Goal: Information Seeking & Learning: Learn about a topic

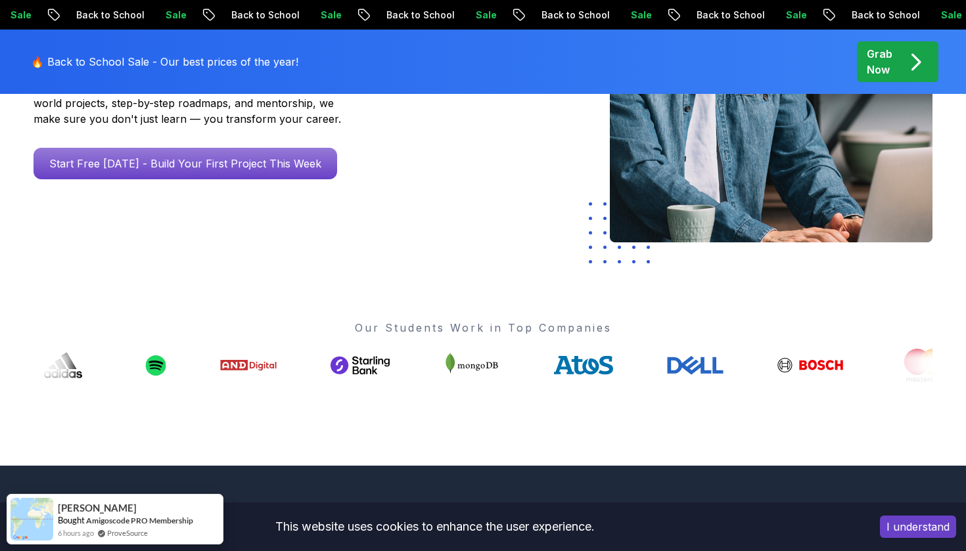
scroll to position [133, 0]
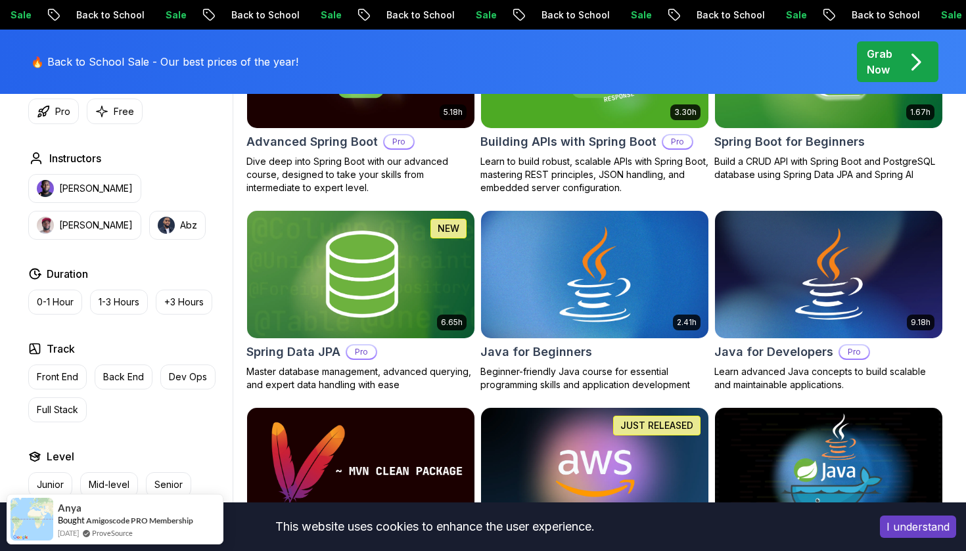
scroll to position [489, 0]
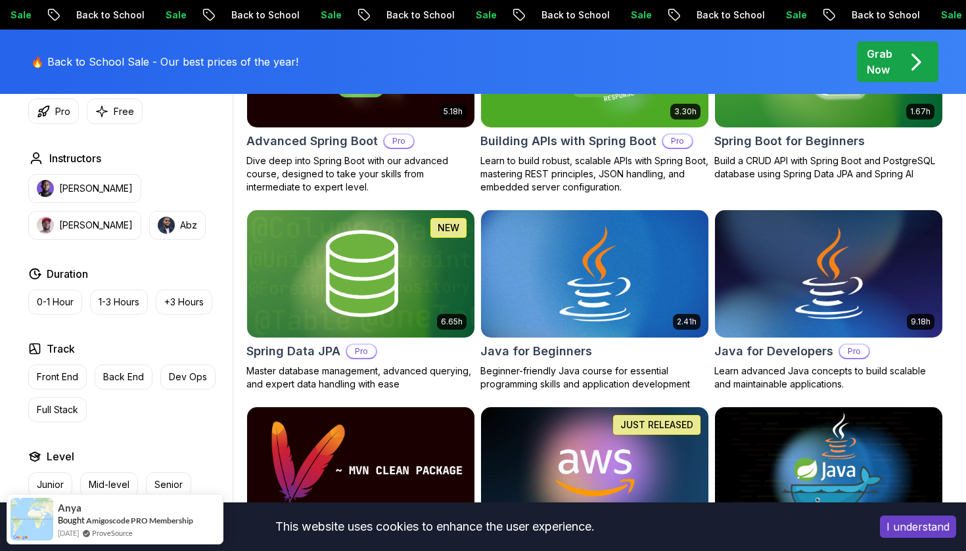
click at [545, 344] on h2 "Java for Beginners" at bounding box center [536, 351] width 112 height 18
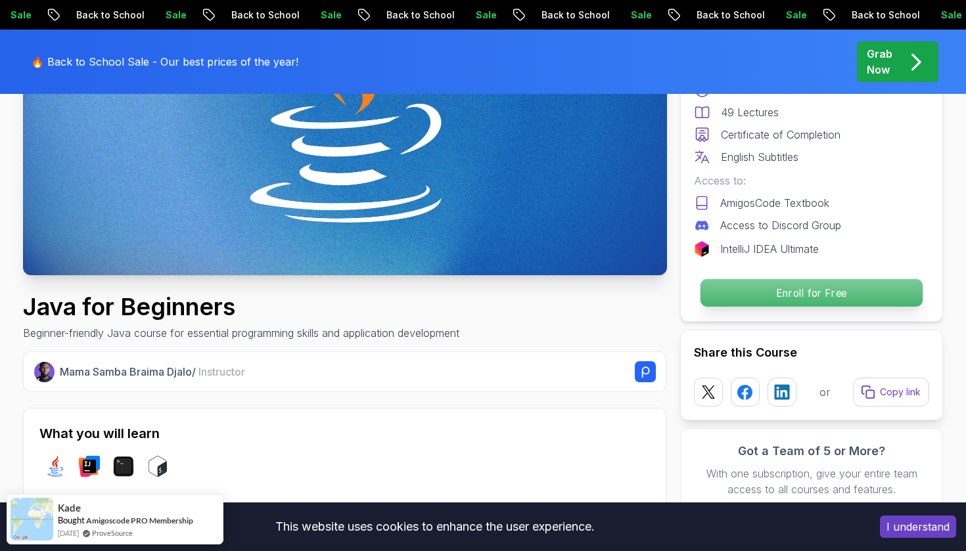
click at [787, 294] on p "Enroll for Free" at bounding box center [812, 293] width 222 height 28
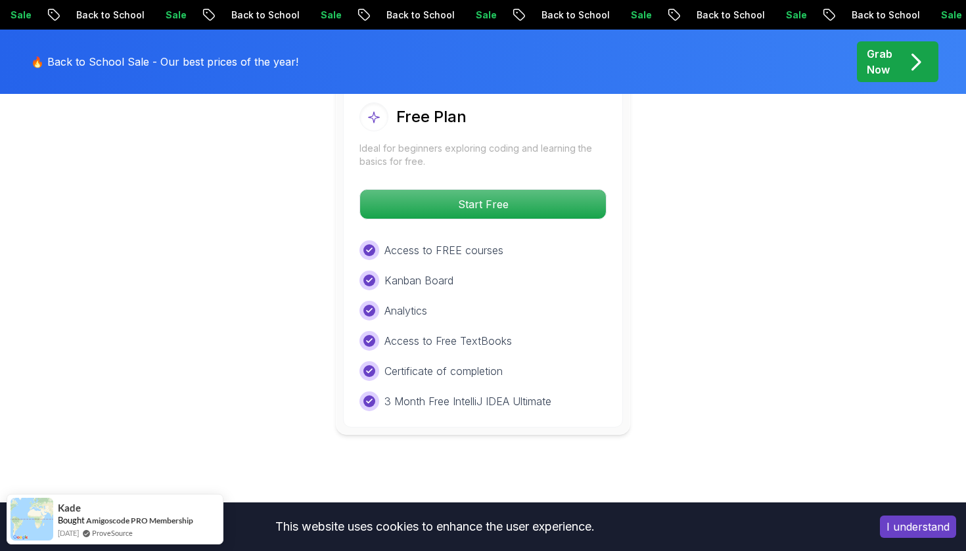
scroll to position [2694, 0]
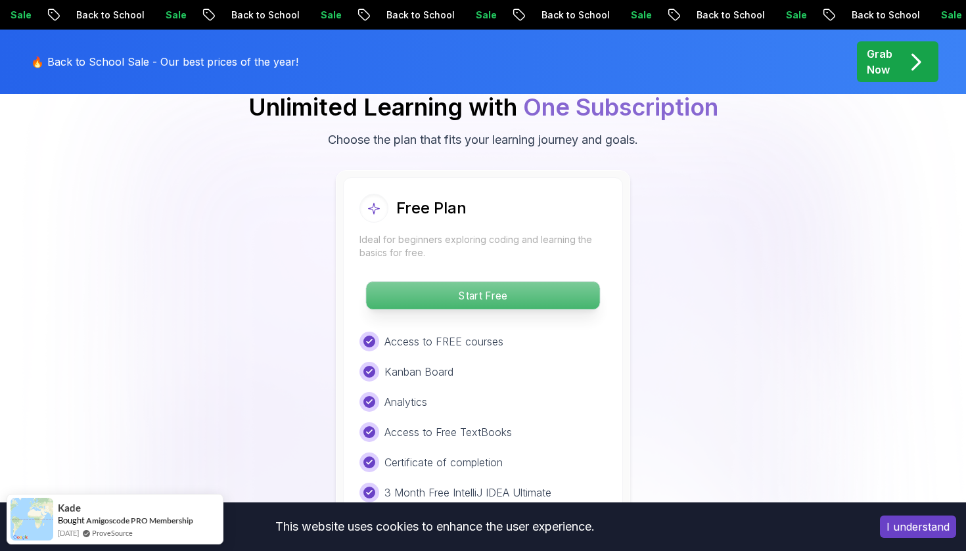
click at [486, 282] on p "Start Free" at bounding box center [482, 296] width 233 height 28
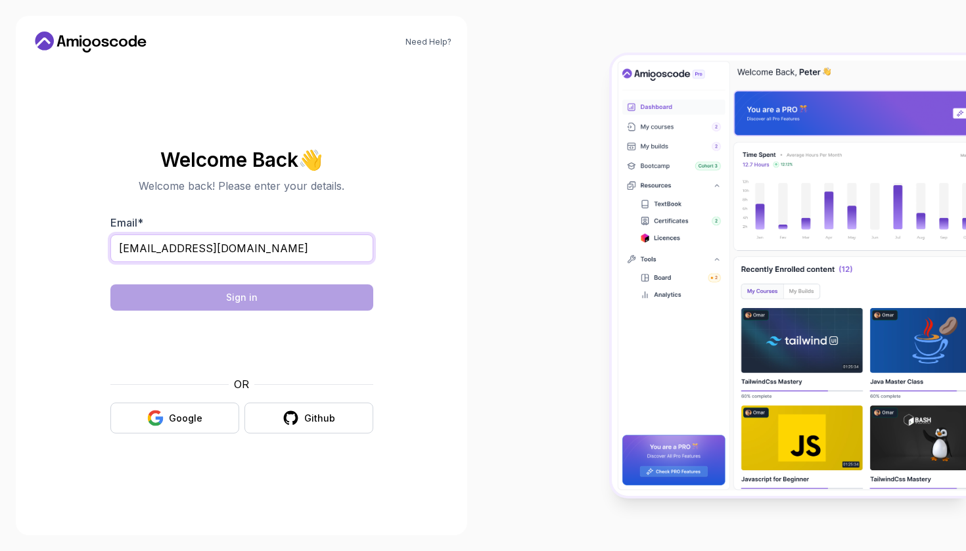
type input "ahailu2005@gmail.com"
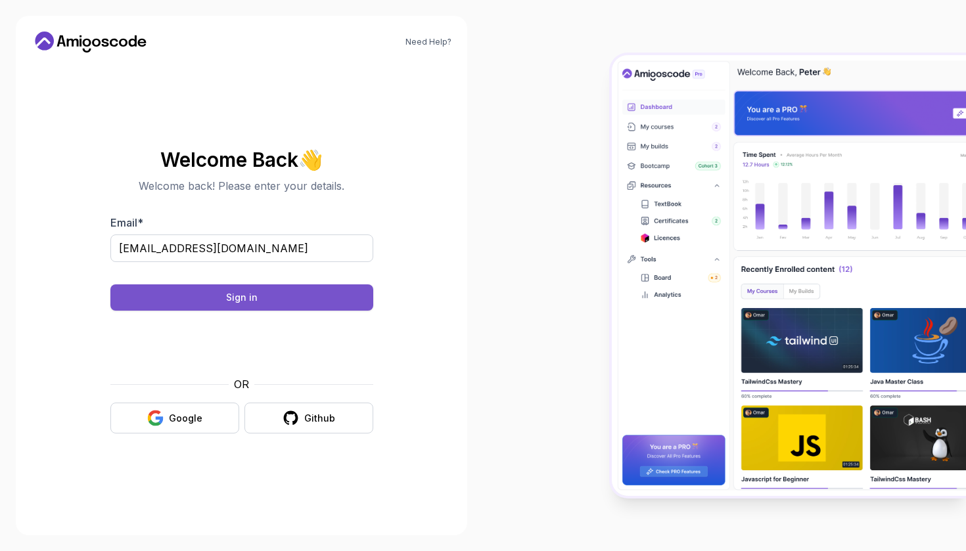
click at [262, 299] on button "Sign in" at bounding box center [241, 298] width 263 height 26
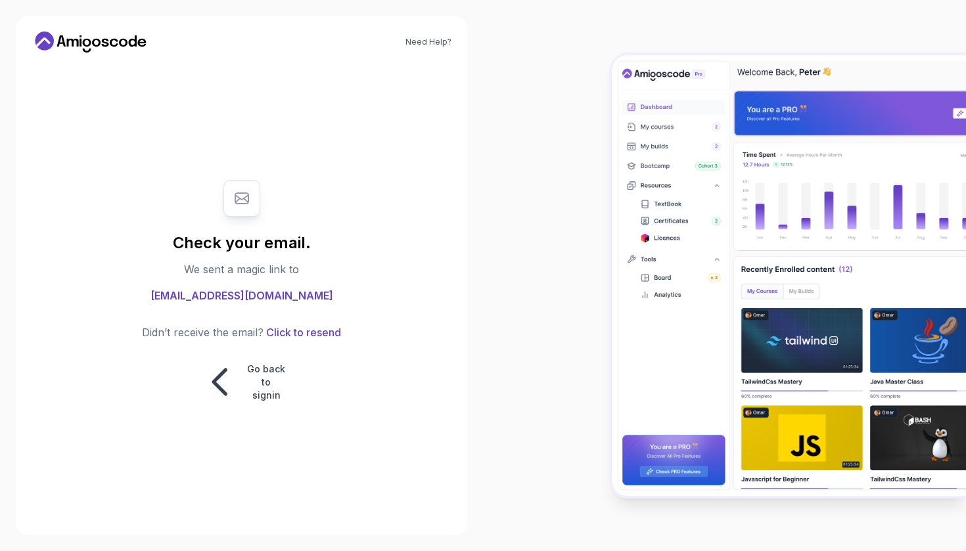
click at [266, 304] on span "ahailu2005@gmail.com" at bounding box center [242, 296] width 183 height 16
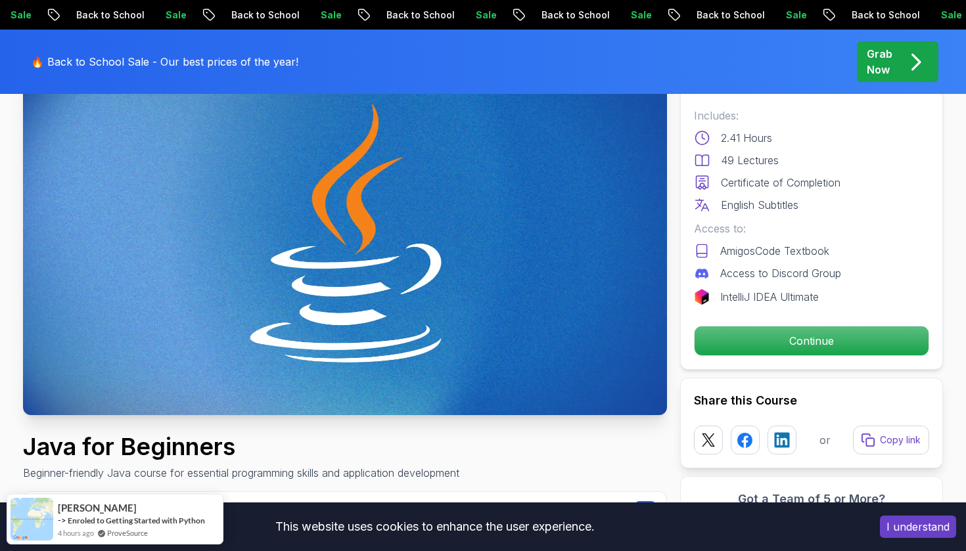
scroll to position [162, 0]
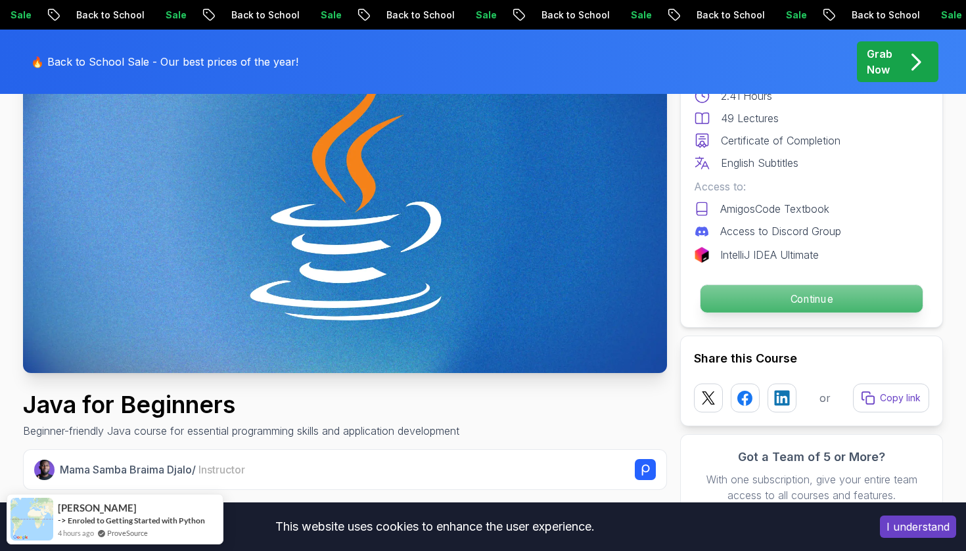
click at [804, 300] on p "Continue" at bounding box center [812, 299] width 222 height 28
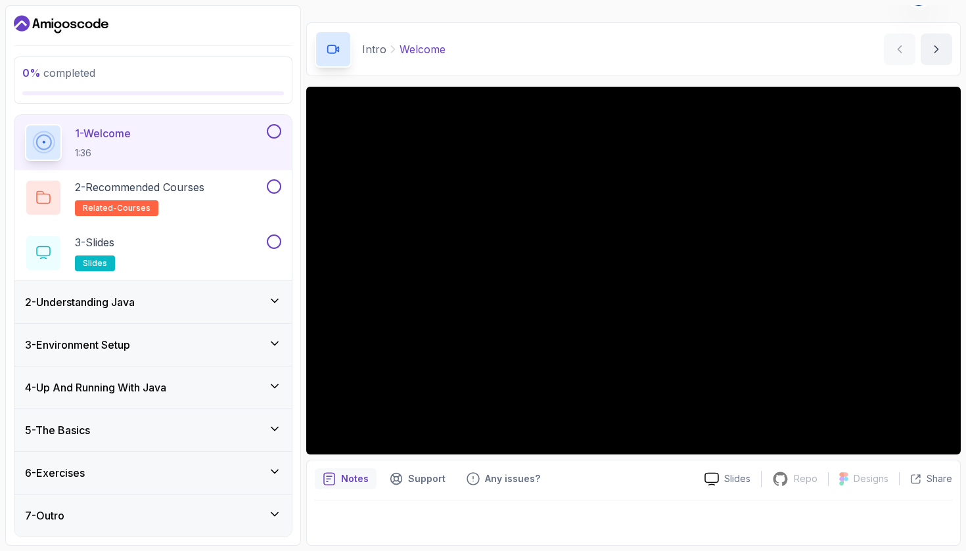
scroll to position [42, 0]
click at [275, 308] on div "2 - Understanding Java" at bounding box center [153, 302] width 256 height 16
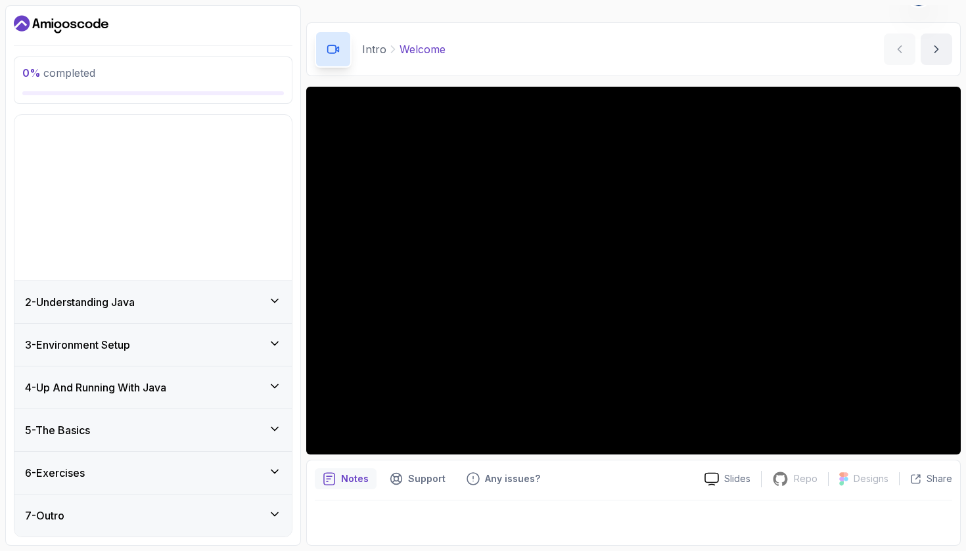
scroll to position [0, 0]
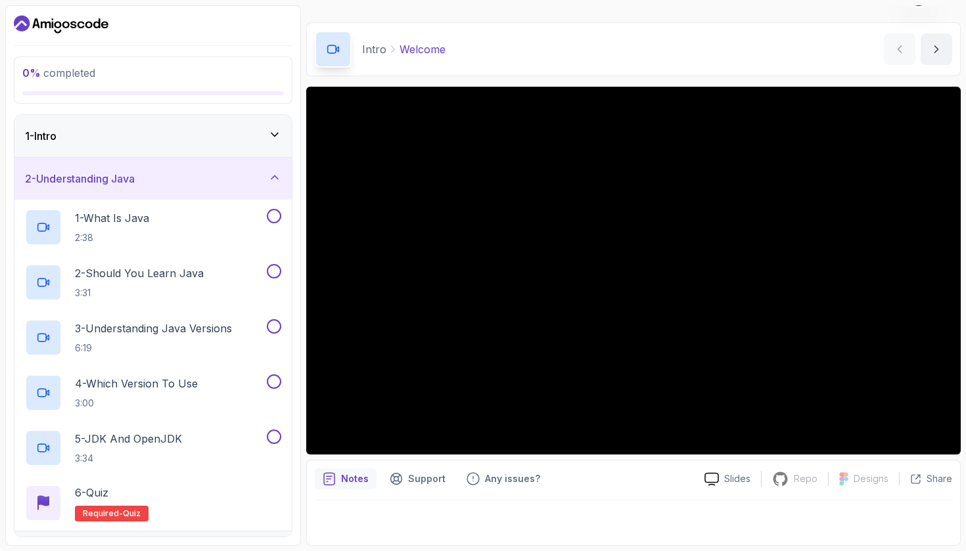
click at [274, 138] on icon at bounding box center [274, 134] width 13 height 13
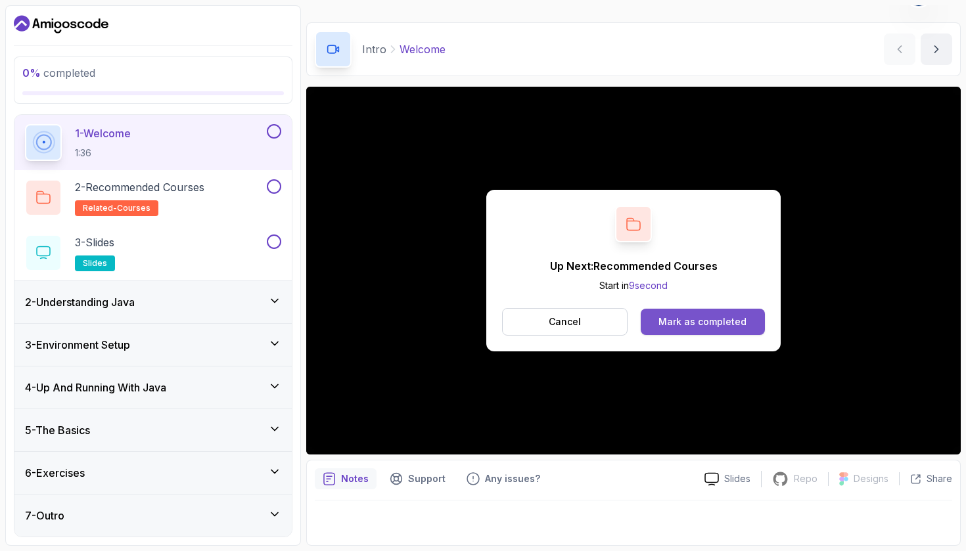
click at [718, 322] on div "Mark as completed" at bounding box center [703, 321] width 88 height 13
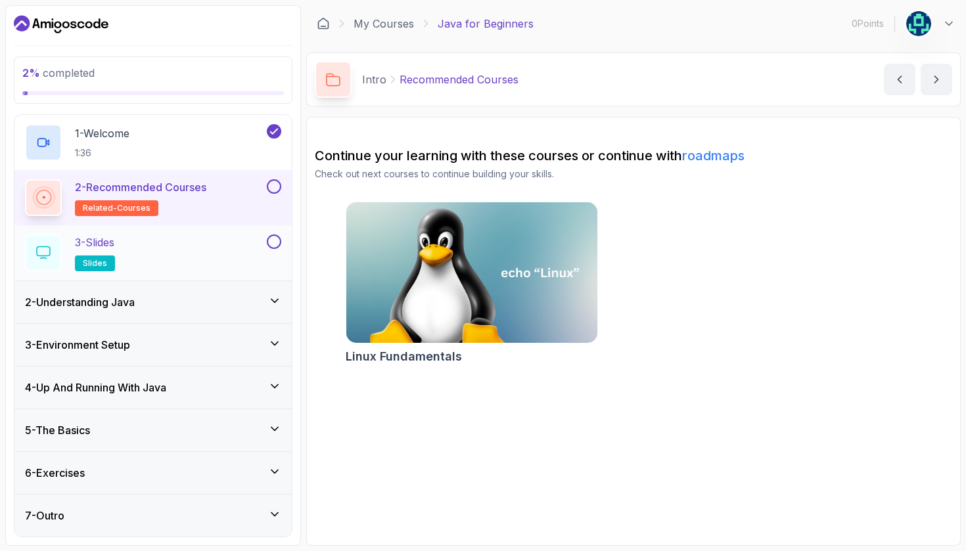
click at [190, 252] on div "3 - Slides slides" at bounding box center [144, 253] width 239 height 37
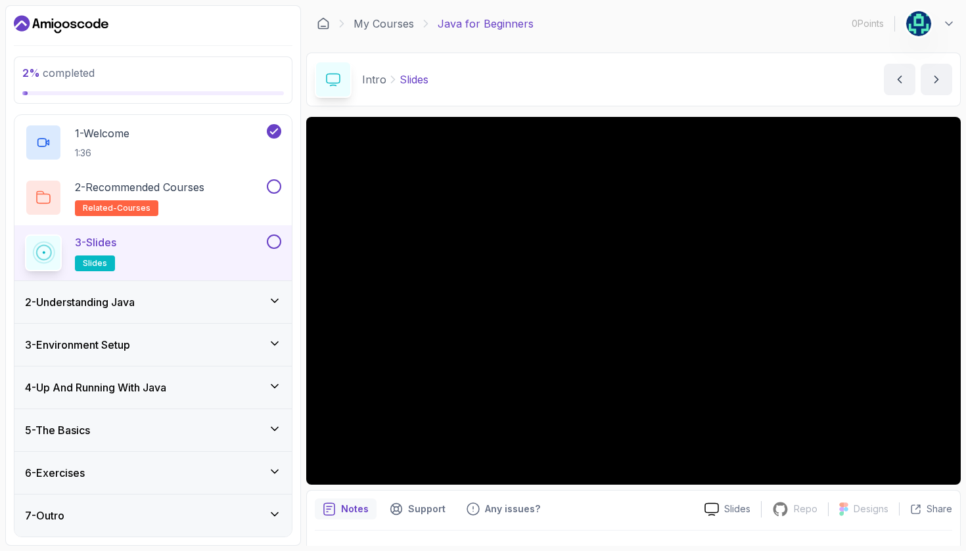
click at [246, 312] on div "2 - Understanding Java" at bounding box center [152, 302] width 277 height 42
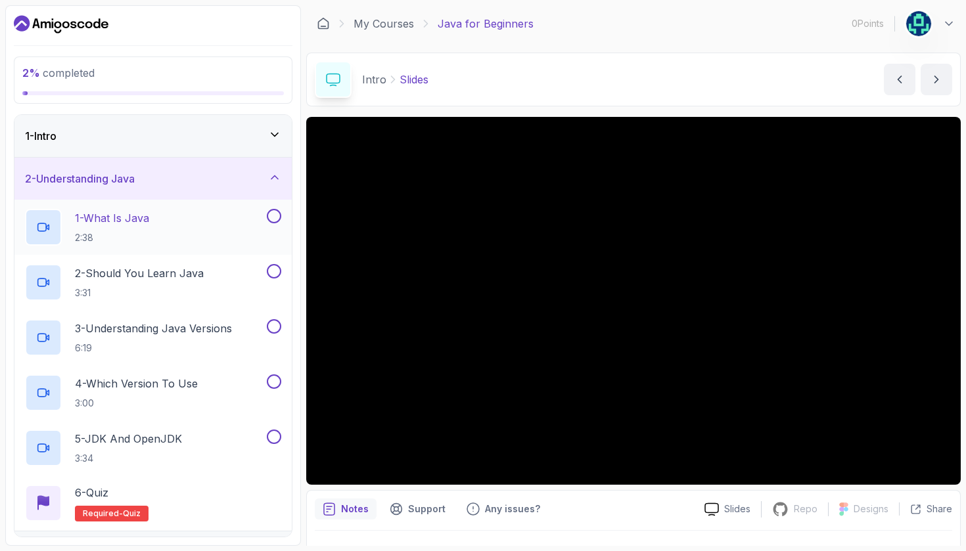
click at [140, 224] on p "1 - What Is Java" at bounding box center [112, 218] width 74 height 16
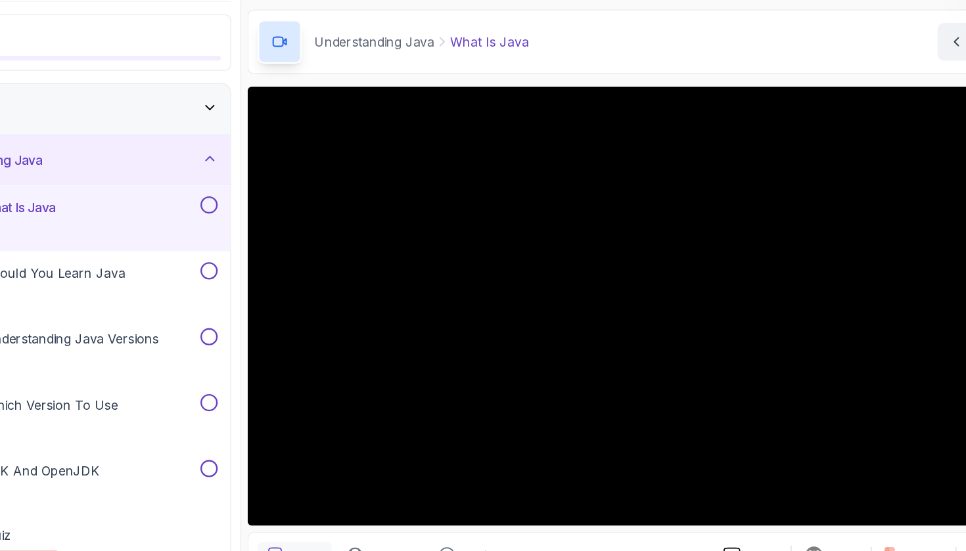
scroll to position [3, 0]
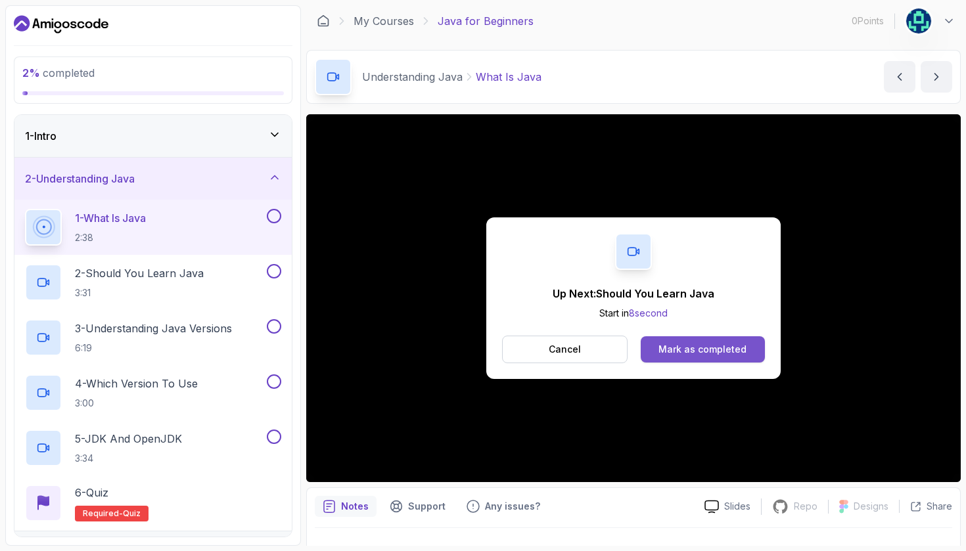
click at [676, 349] on div "Mark as completed" at bounding box center [703, 349] width 88 height 13
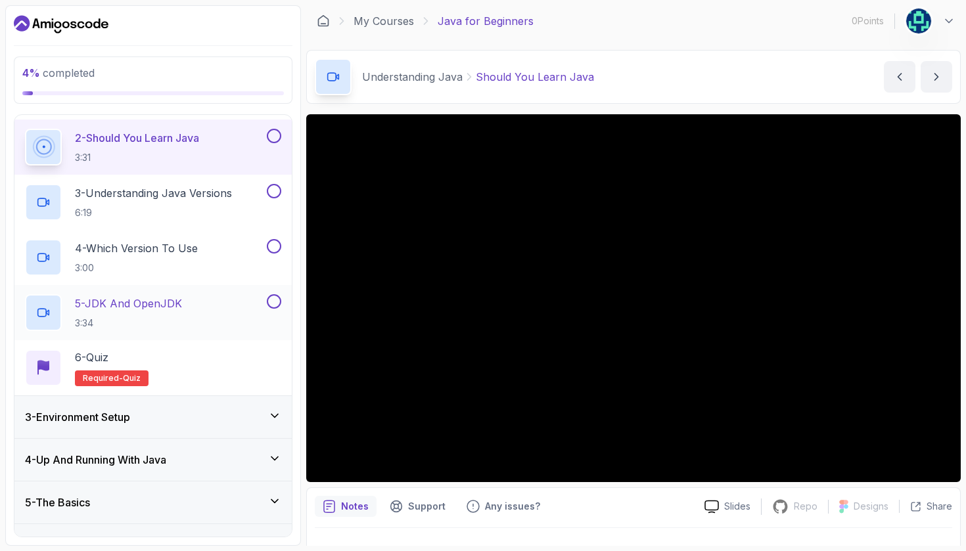
scroll to position [137, 0]
click at [159, 367] on div "6 - Quiz Required- quiz" at bounding box center [153, 366] width 256 height 37
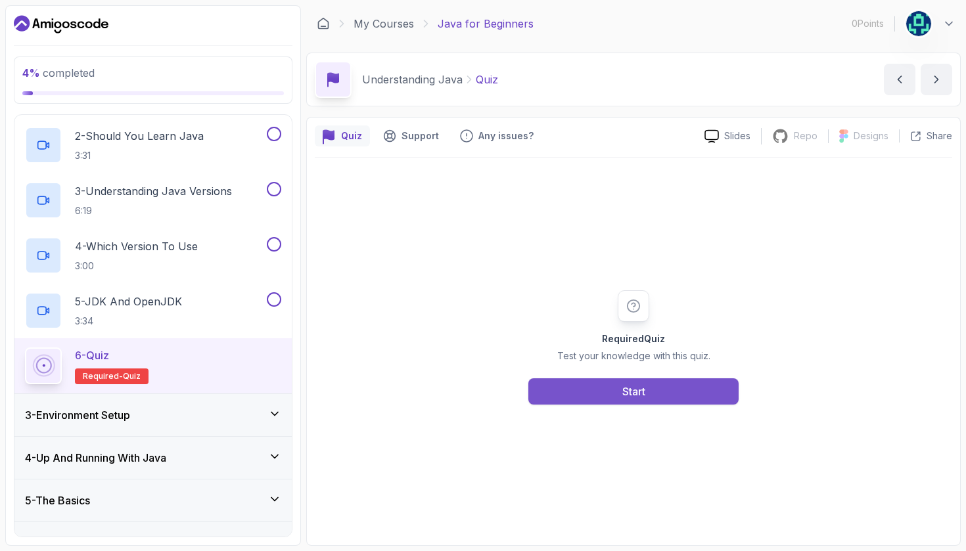
click at [589, 394] on button "Start" at bounding box center [633, 392] width 210 height 26
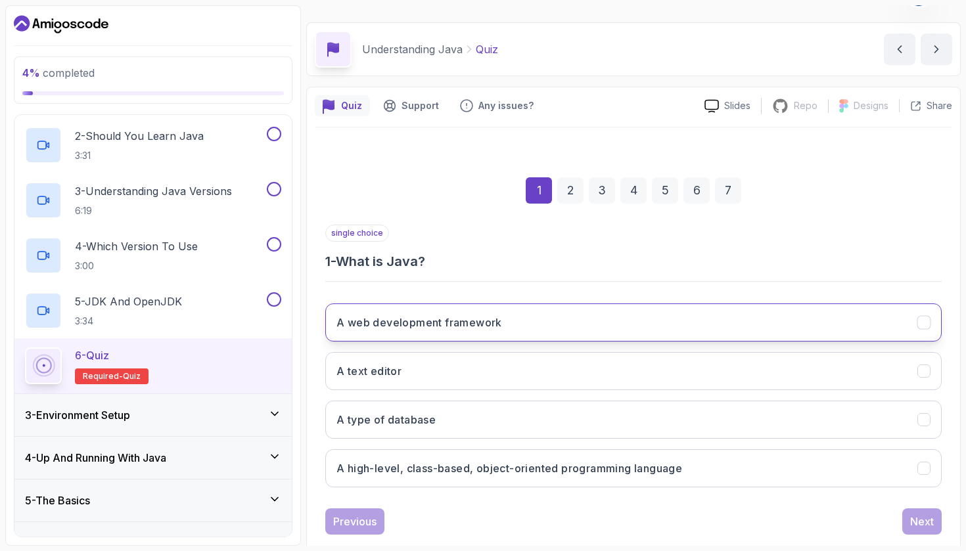
scroll to position [33, 0]
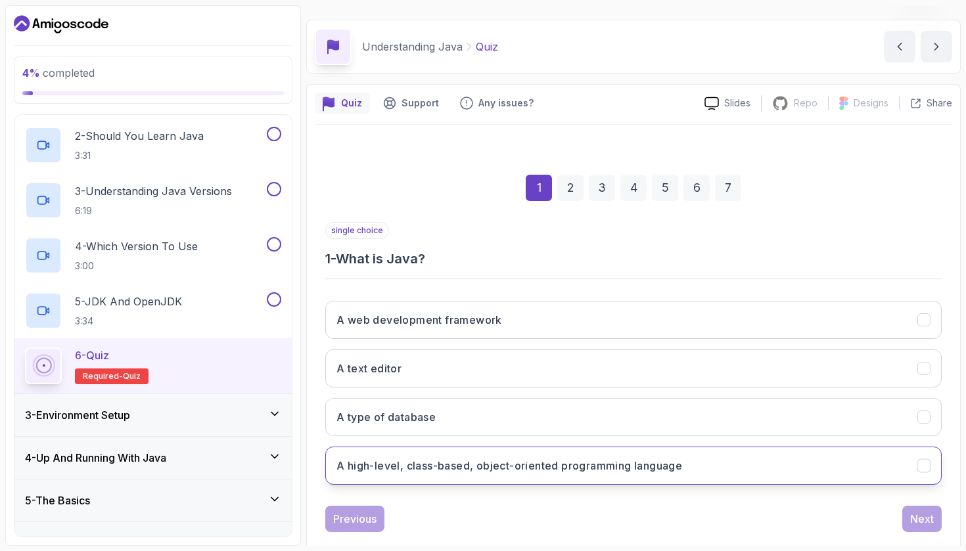
click at [526, 473] on h3 "A high-level, class-based, object-oriented programming language" at bounding box center [510, 466] width 346 height 16
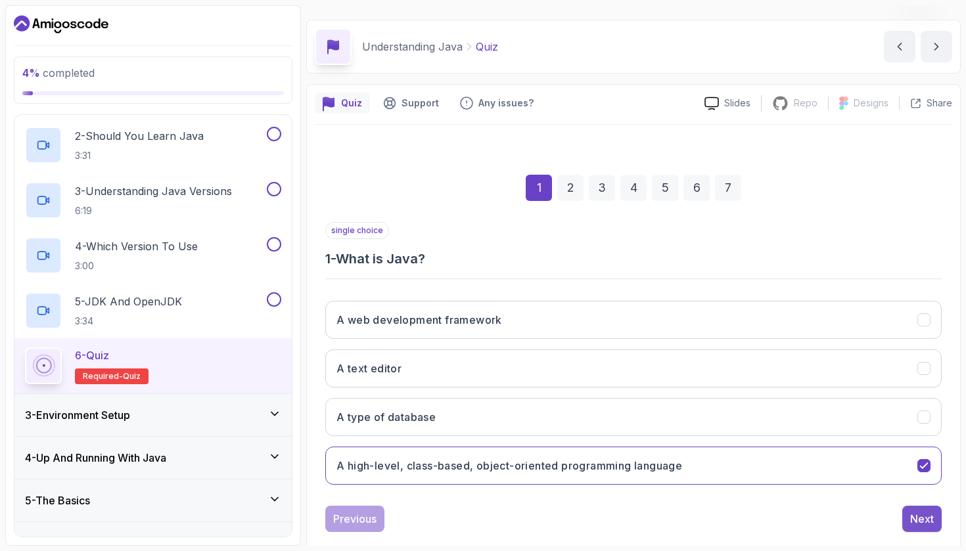
click at [923, 521] on div "Next" at bounding box center [922, 519] width 24 height 16
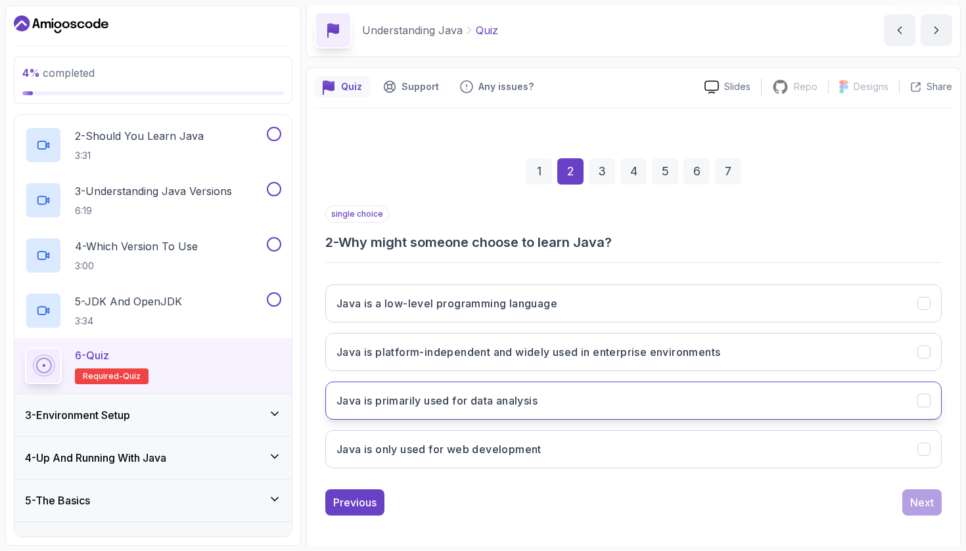
scroll to position [55, 0]
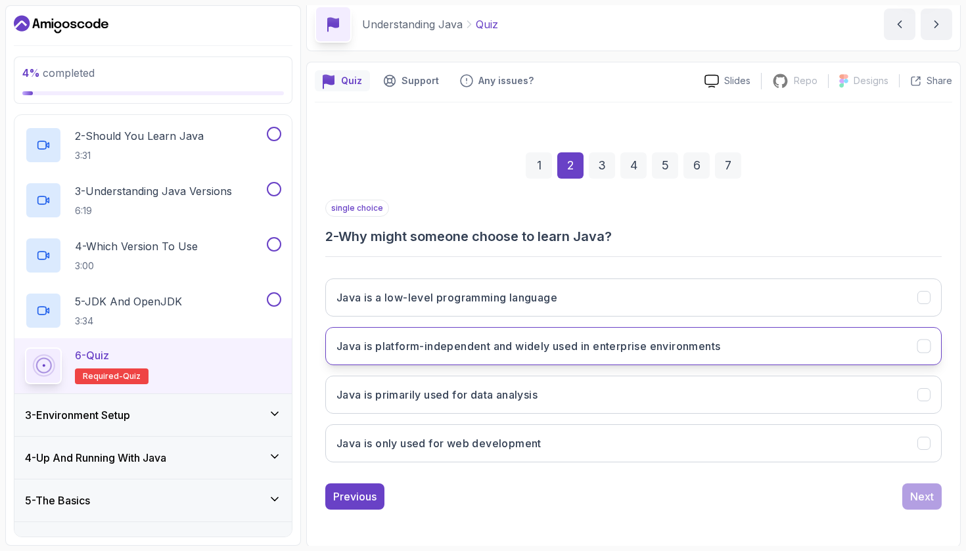
click at [638, 352] on h3 "Java is platform-independent and widely used in enterprise environments" at bounding box center [529, 346] width 384 height 16
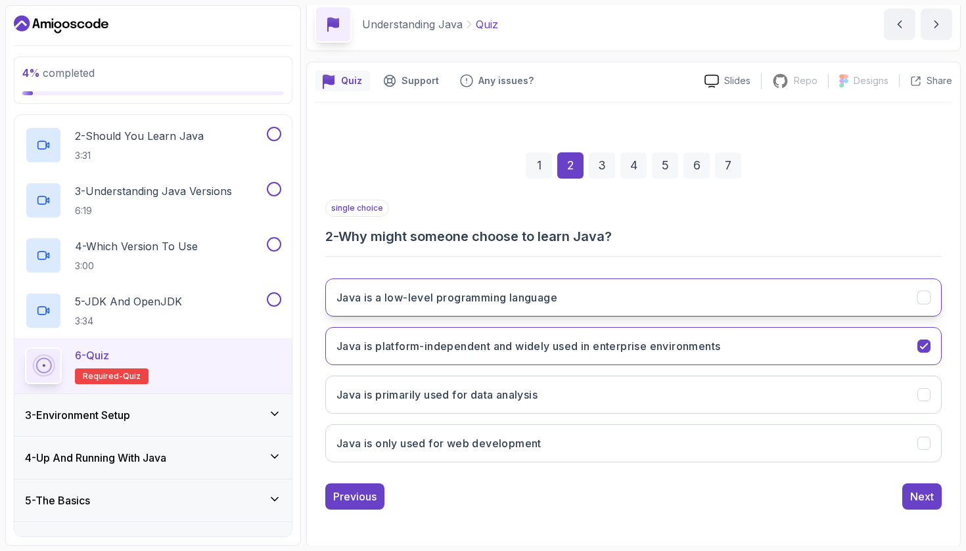
click at [695, 289] on button "Java is a low-level programming language" at bounding box center [633, 298] width 616 height 38
click at [661, 349] on h3 "Java is platform-independent and widely used in enterprise environments" at bounding box center [529, 346] width 384 height 16
click at [913, 499] on div "Next" at bounding box center [922, 497] width 24 height 16
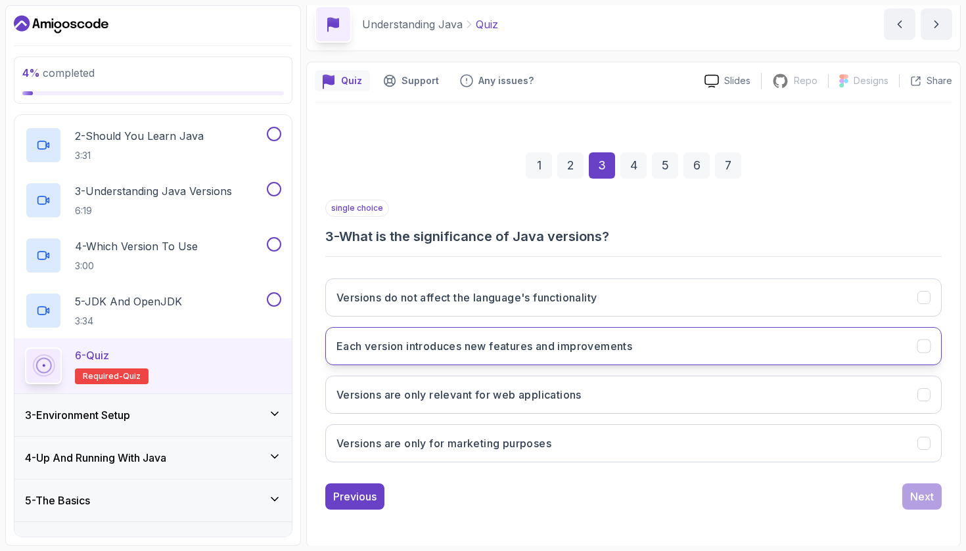
click at [551, 349] on h3 "Each version introduces new features and improvements" at bounding box center [485, 346] width 296 height 16
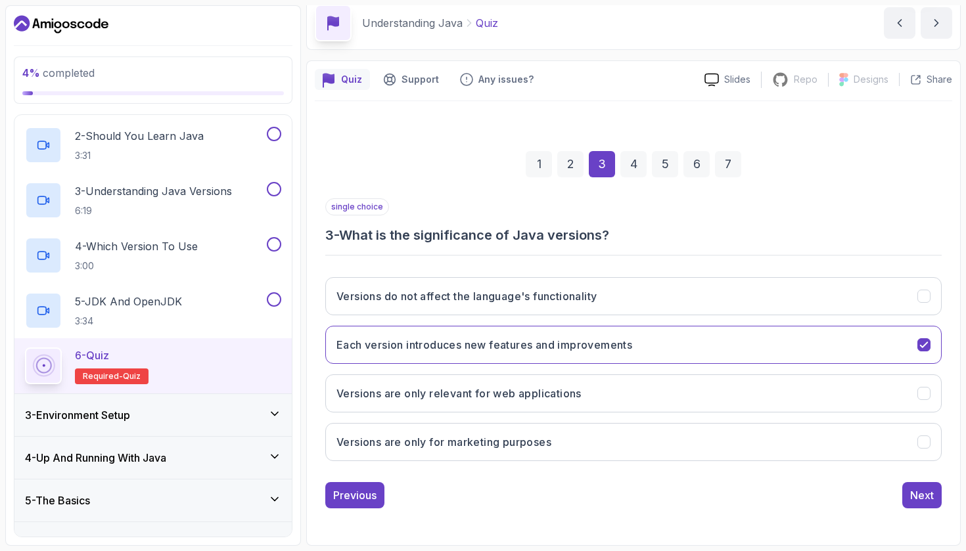
click at [914, 510] on div "1 2 3 4 5 6 7 single choice 3 - What is the significance of Java versions? Vers…" at bounding box center [634, 320] width 638 height 400
click at [915, 498] on div "Next" at bounding box center [922, 496] width 24 height 16
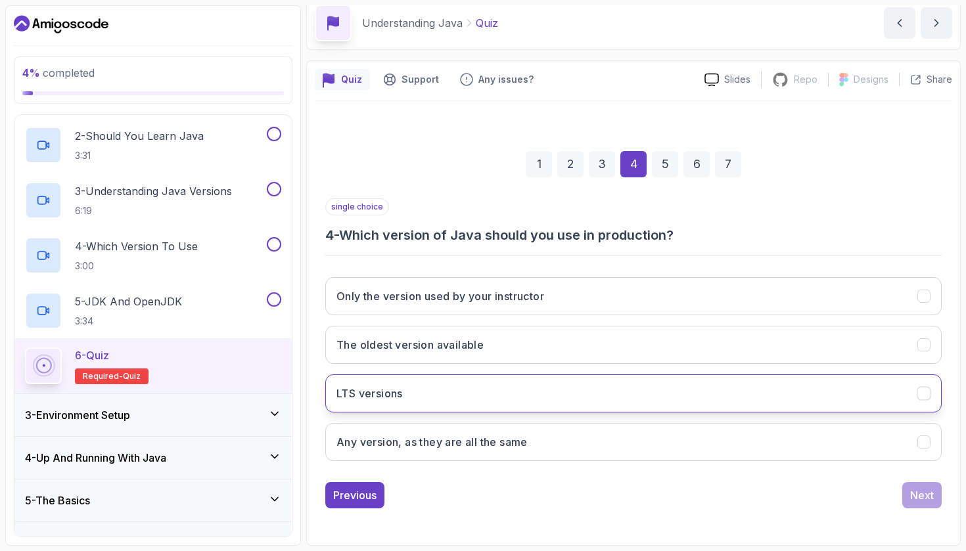
click at [457, 375] on button "LTS versions" at bounding box center [633, 394] width 616 height 38
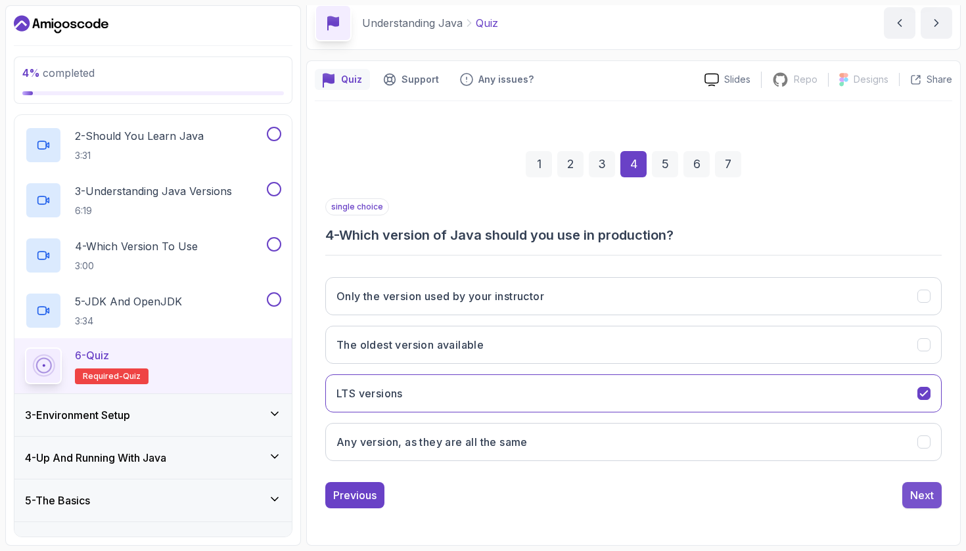
click at [931, 498] on div "Next" at bounding box center [922, 496] width 24 height 16
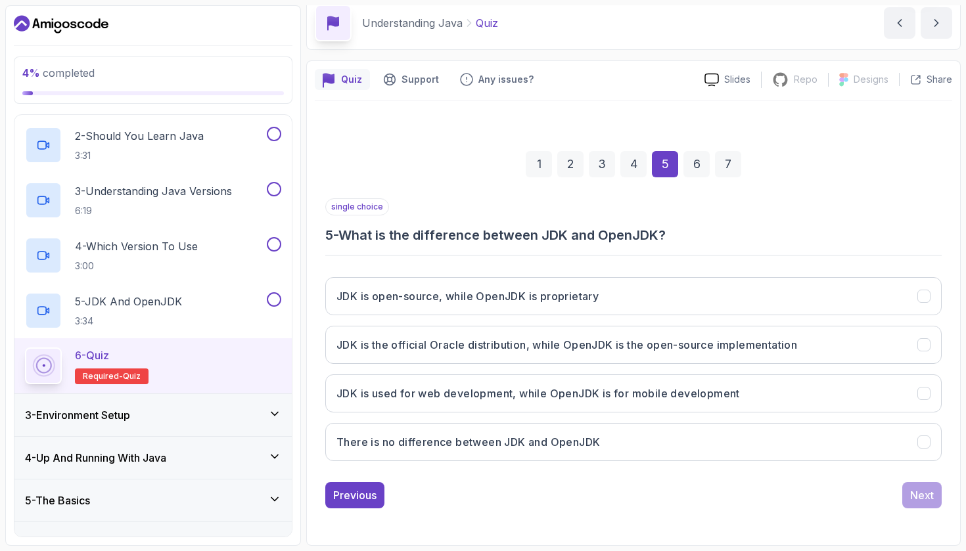
scroll to position [0, 0]
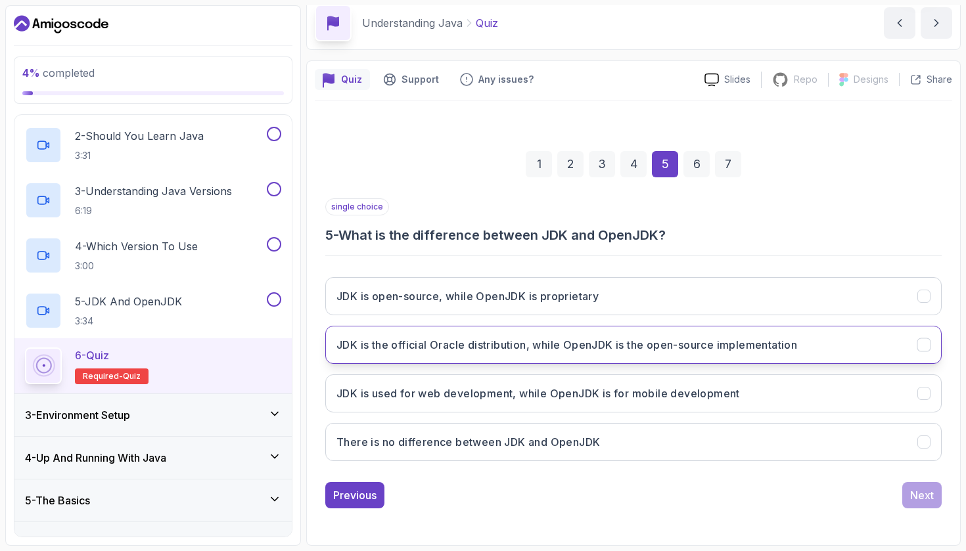
click at [556, 352] on h3 "JDK is the official Oracle distribution, while OpenJDK is the open-source imple…" at bounding box center [567, 345] width 461 height 16
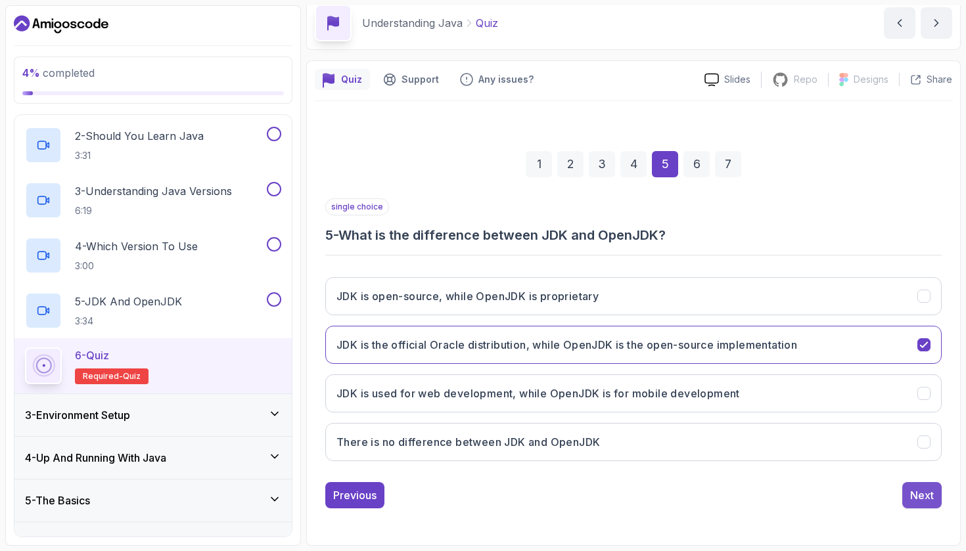
click at [925, 487] on button "Next" at bounding box center [921, 495] width 39 height 26
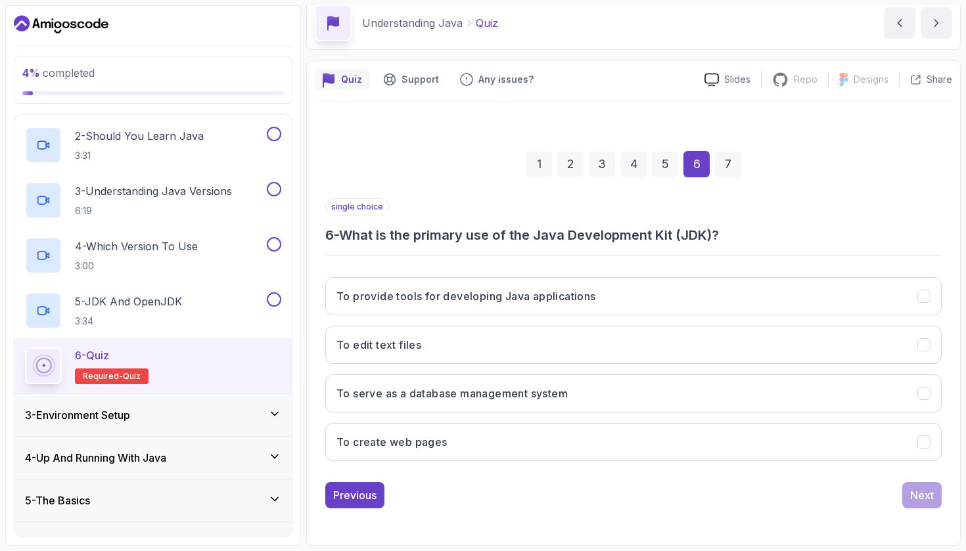
click at [507, 254] on div "single choice 6 - What is the primary use of the Java Development Kit (JDK)? To…" at bounding box center [633, 334] width 616 height 273
click at [572, 294] on h3 "To provide tools for developing Java applications" at bounding box center [467, 297] width 260 height 16
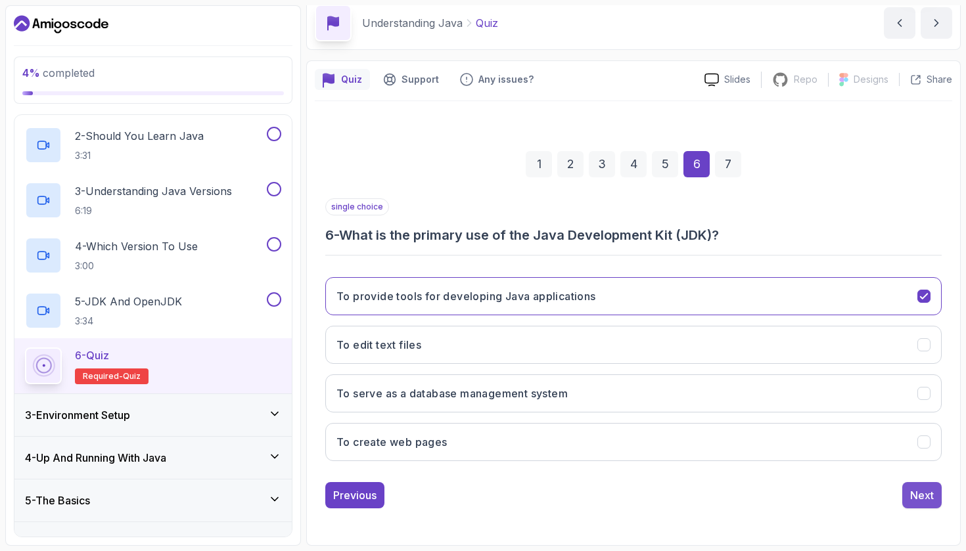
click at [927, 507] on button "Next" at bounding box center [921, 495] width 39 height 26
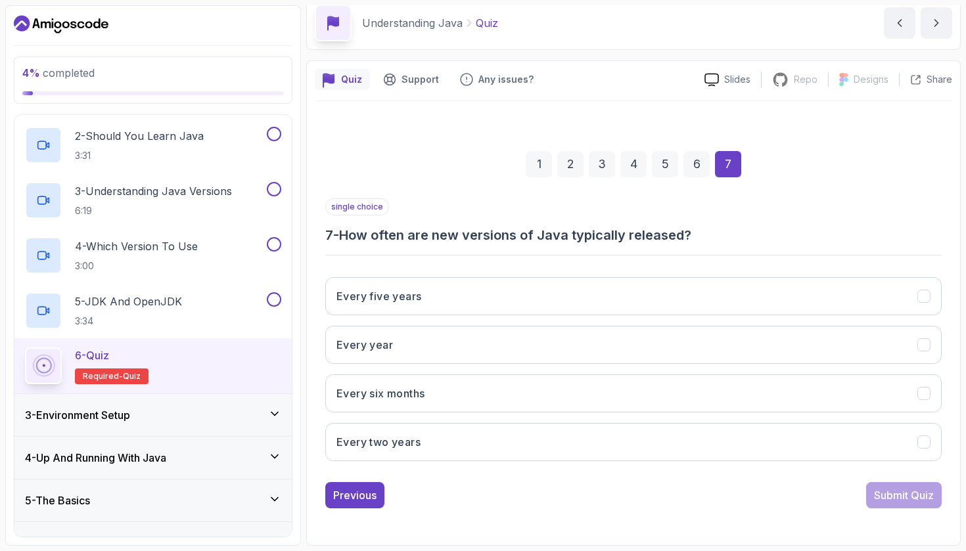
drag, startPoint x: 343, startPoint y: 238, endPoint x: 708, endPoint y: 229, distance: 364.9
click at [708, 229] on h3 "7 - How often are new versions of Java typically released?" at bounding box center [633, 235] width 616 height 18
copy h3 "How often are new versions of Java typically released?"
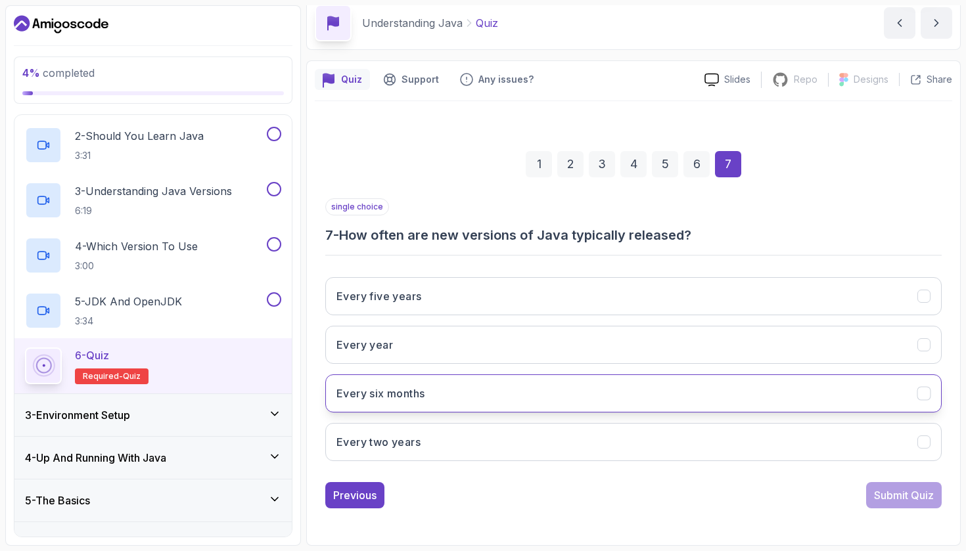
click at [481, 393] on button "Every six months" at bounding box center [633, 394] width 616 height 38
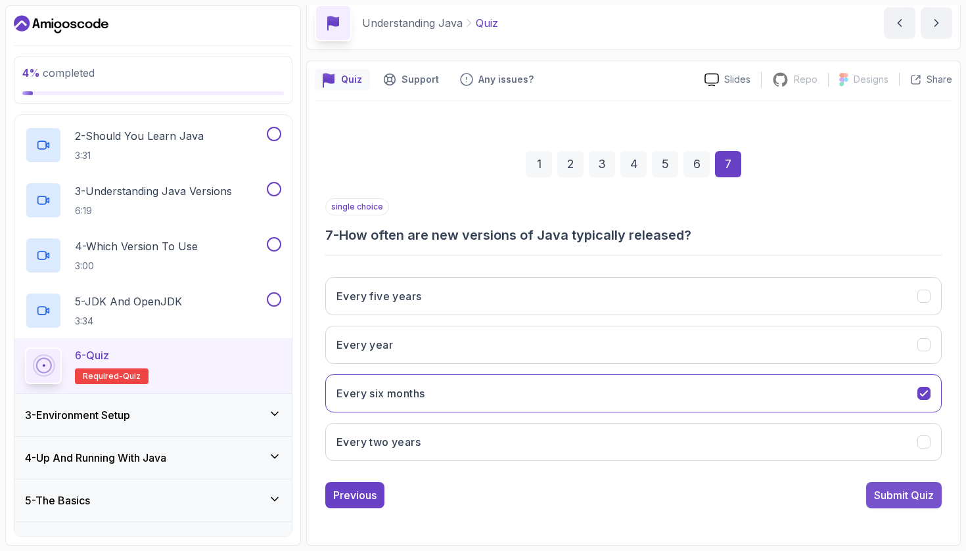
click at [895, 493] on div "Submit Quiz" at bounding box center [904, 496] width 60 height 16
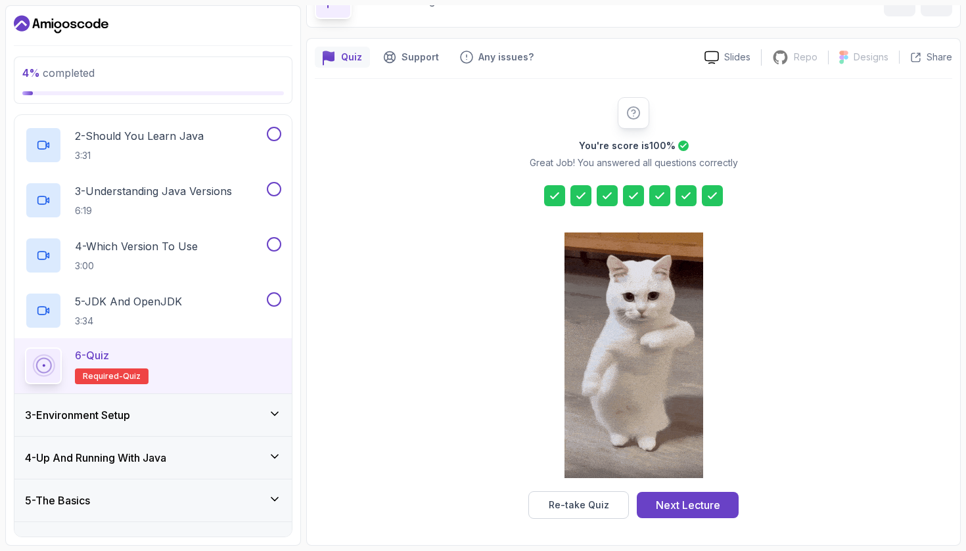
scroll to position [79, 0]
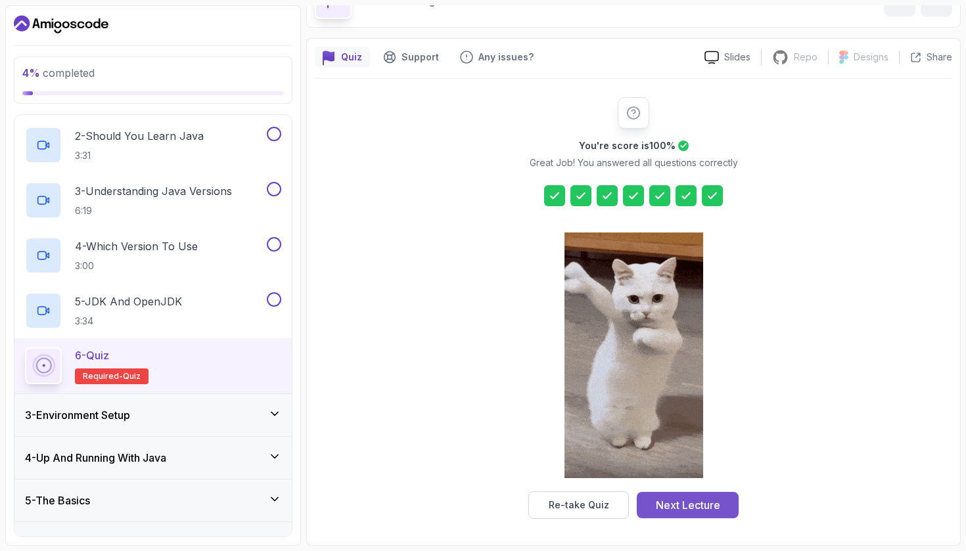
click at [682, 508] on div "Next Lecture" at bounding box center [688, 506] width 64 height 16
